Goal: Transaction & Acquisition: Download file/media

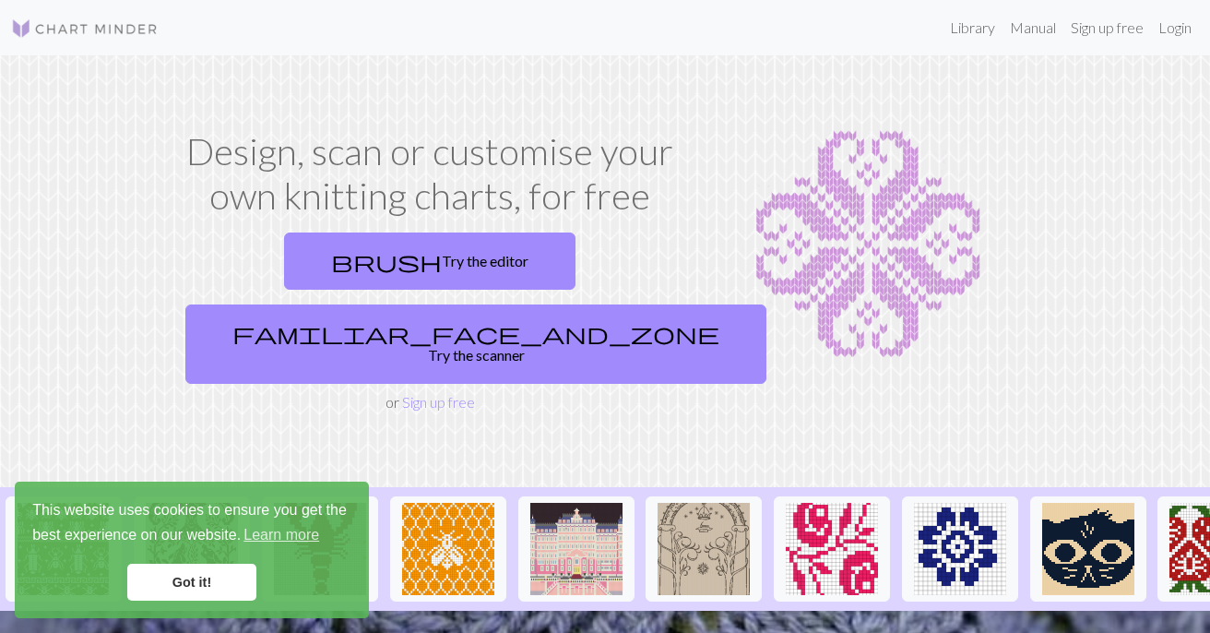
click at [202, 600] on link "Got it!" at bounding box center [191, 582] width 129 height 37
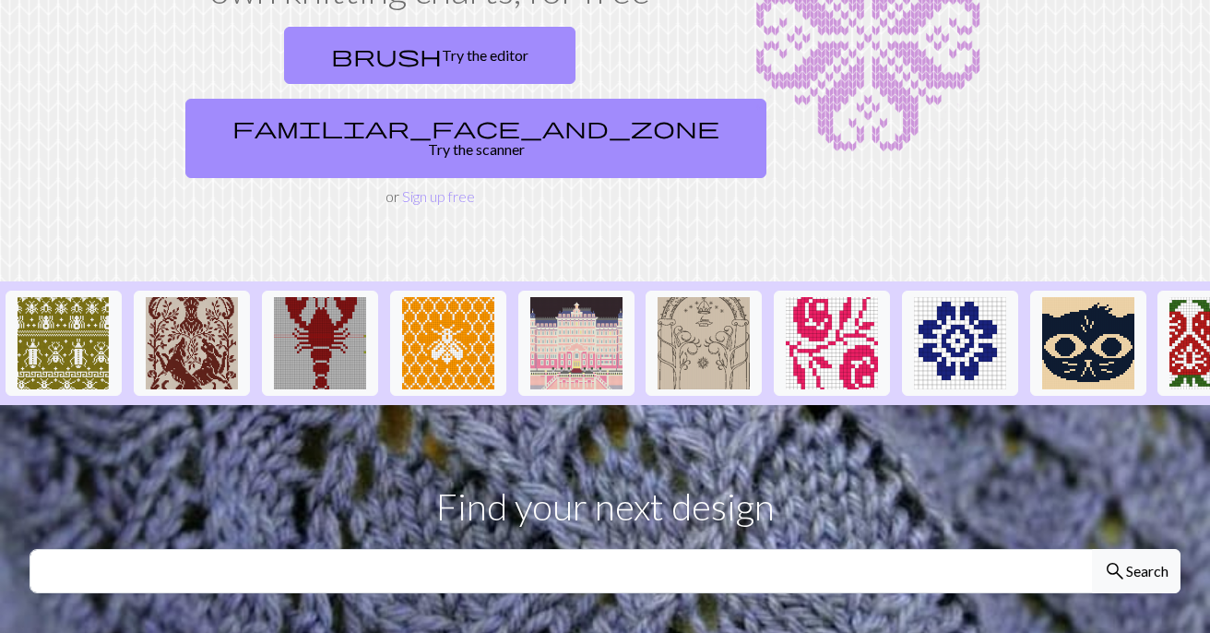
scroll to position [470, 0]
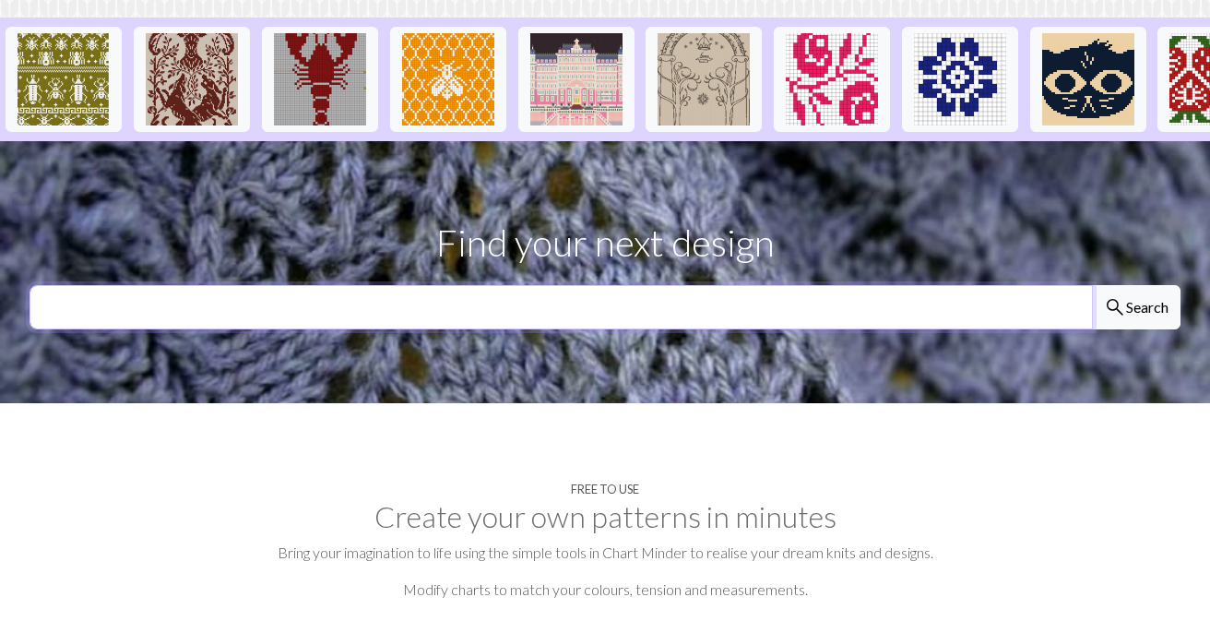
click at [317, 285] on input "text" at bounding box center [562, 307] width 1064 height 44
type input "[PERSON_NAME]"
click at [1092, 285] on button "search Search" at bounding box center [1136, 307] width 89 height 44
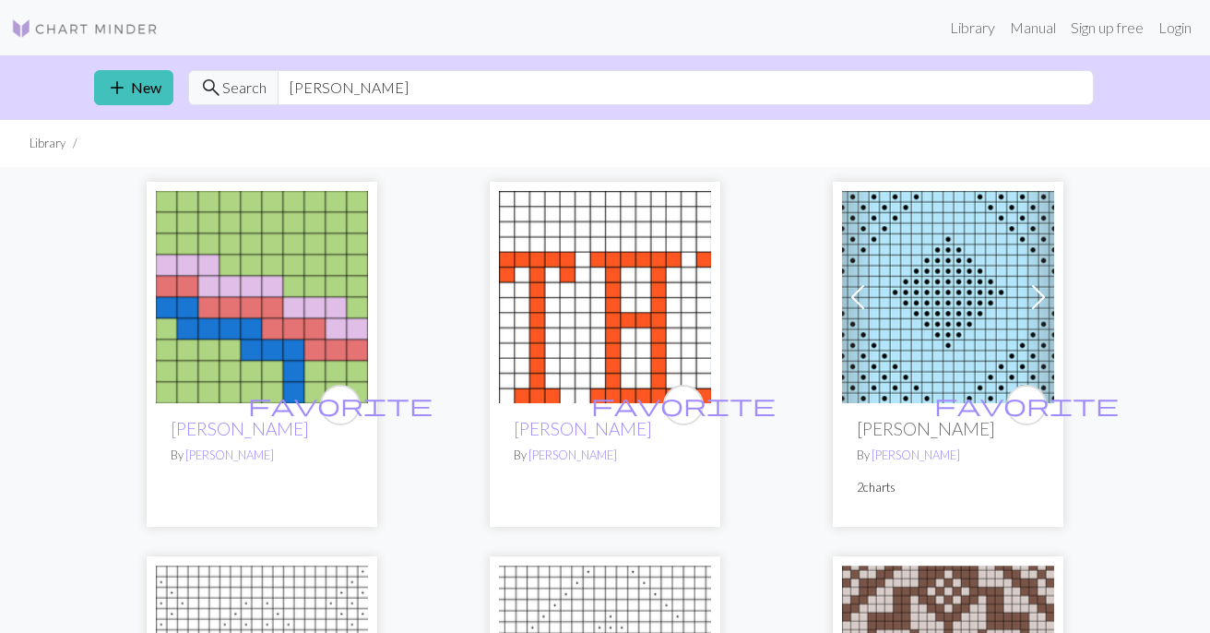
click at [943, 430] on h2 "Esther" at bounding box center [948, 428] width 183 height 21
click at [1040, 296] on span at bounding box center [1039, 297] width 30 height 30
click at [875, 447] on p "By Laura" at bounding box center [948, 456] width 183 height 18
click at [931, 278] on img at bounding box center [948, 297] width 212 height 212
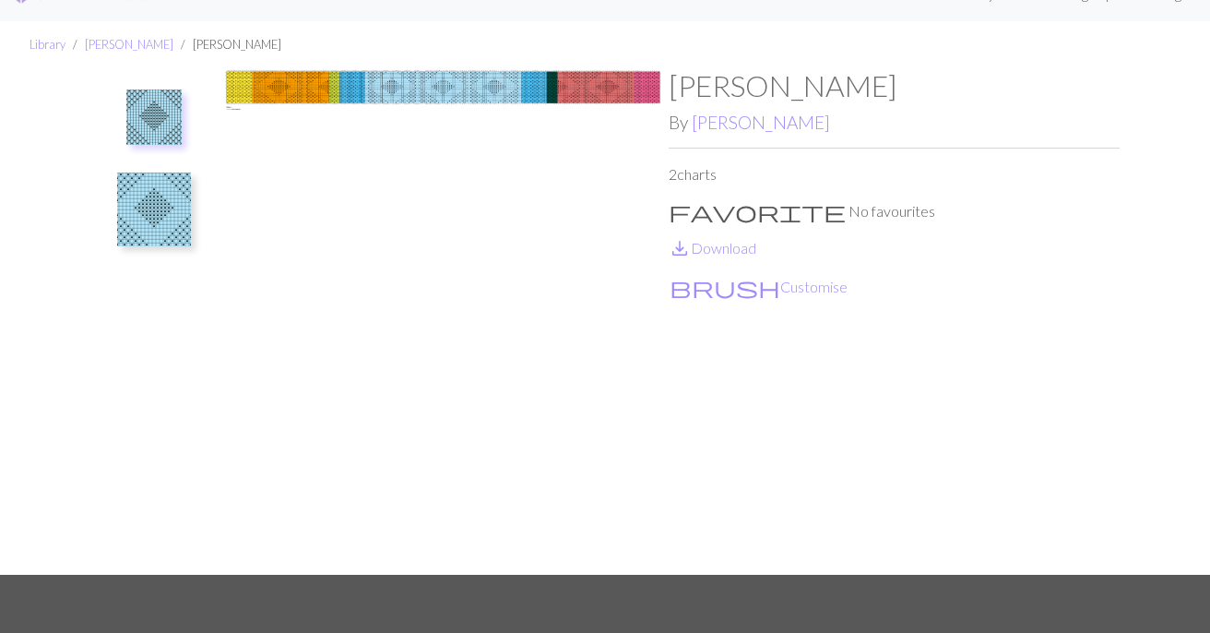
scroll to position [66, 0]
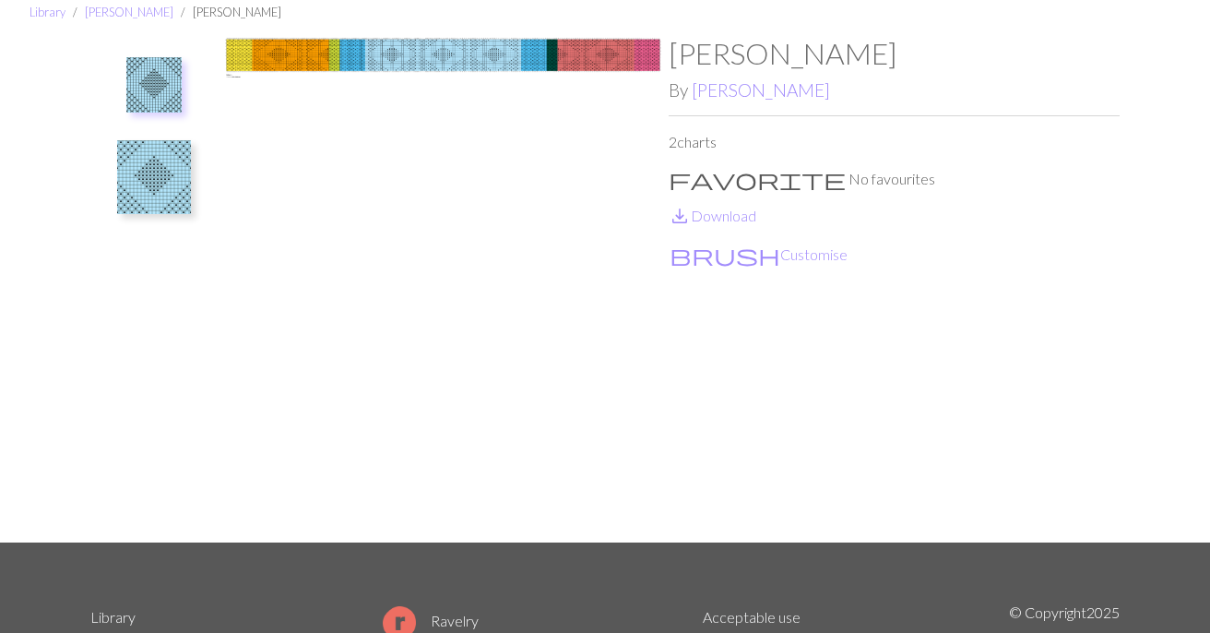
click at [156, 86] on img at bounding box center [153, 84] width 55 height 55
click at [155, 69] on img at bounding box center [153, 84] width 55 height 55
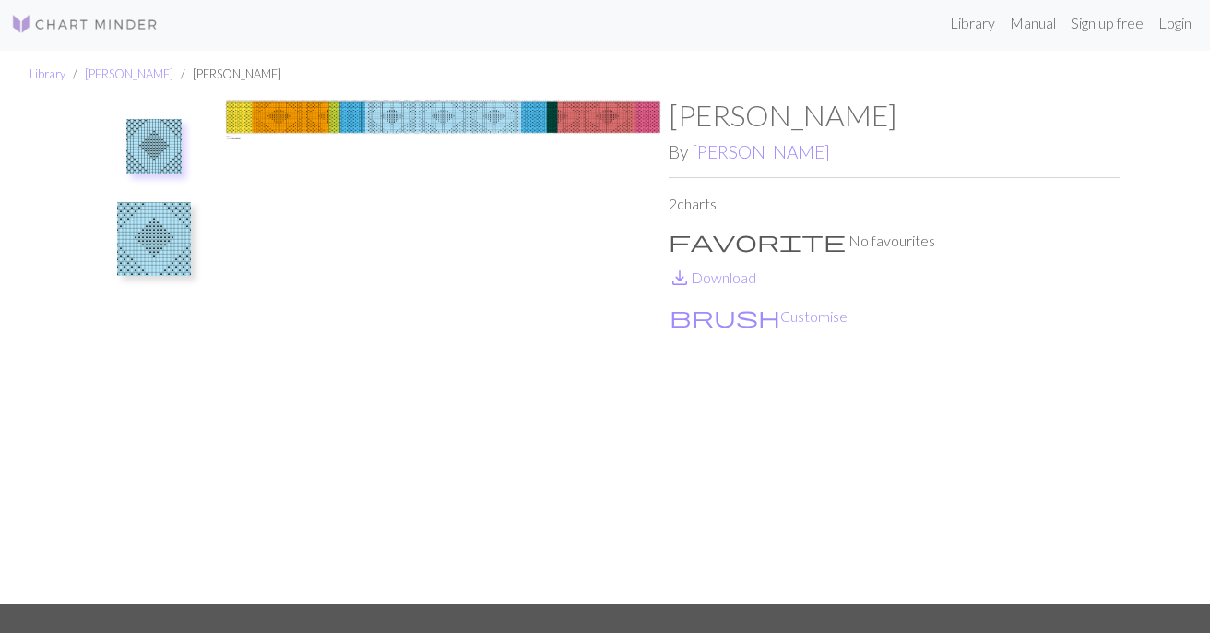
scroll to position [4, 0]
click at [717, 275] on link "save_alt Download" at bounding box center [713, 278] width 88 height 18
